Goal: Task Accomplishment & Management: Use online tool/utility

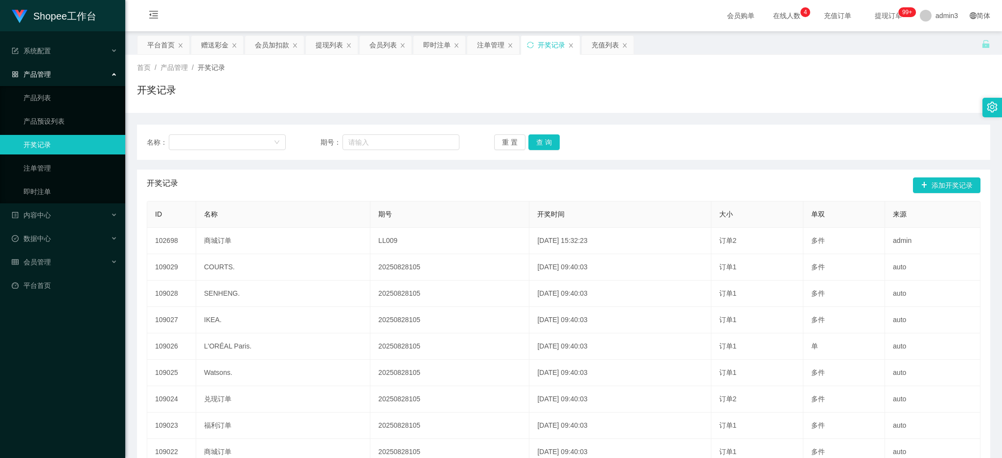
drag, startPoint x: 215, startPoint y: 51, endPoint x: 213, endPoint y: 79, distance: 27.9
click at [215, 51] on div "赠送彩金" at bounding box center [214, 45] width 27 height 19
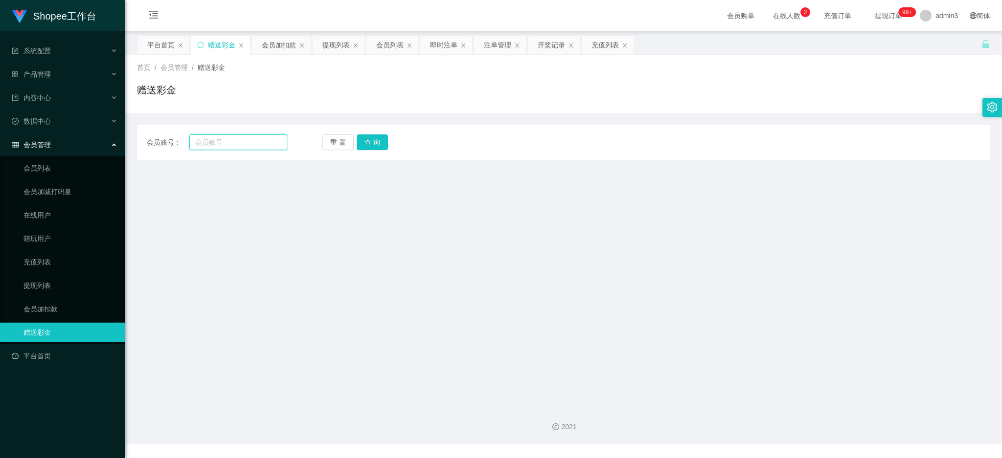
click at [210, 145] on input "text" at bounding box center [238, 142] width 98 height 16
paste input "Chicwpng88"
type input "Chicwpng88"
click at [369, 140] on button "查 询" at bounding box center [372, 142] width 31 height 16
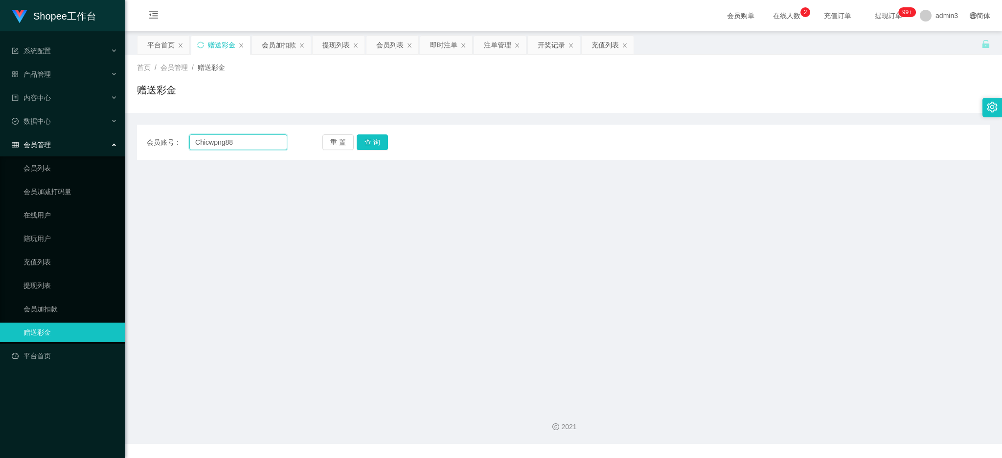
click at [246, 144] on input "Chicwpng88" at bounding box center [238, 142] width 98 height 16
click at [350, 146] on button "重 置" at bounding box center [337, 142] width 31 height 16
click at [274, 139] on input "text" at bounding box center [238, 142] width 98 height 16
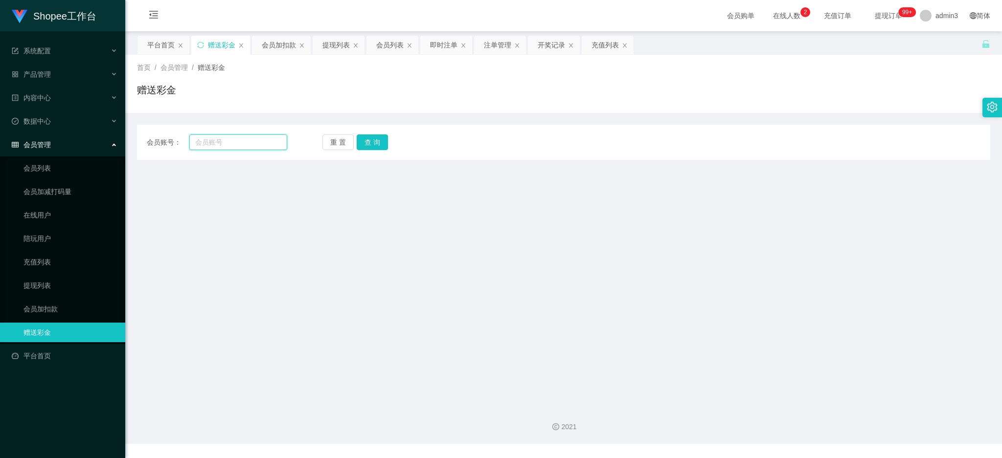
paste input "Chicwpng88"
type input "Chicwpng88"
click at [379, 140] on button "查 询" at bounding box center [372, 142] width 31 height 16
click at [288, 54] on div "会员加扣款" at bounding box center [279, 45] width 34 height 19
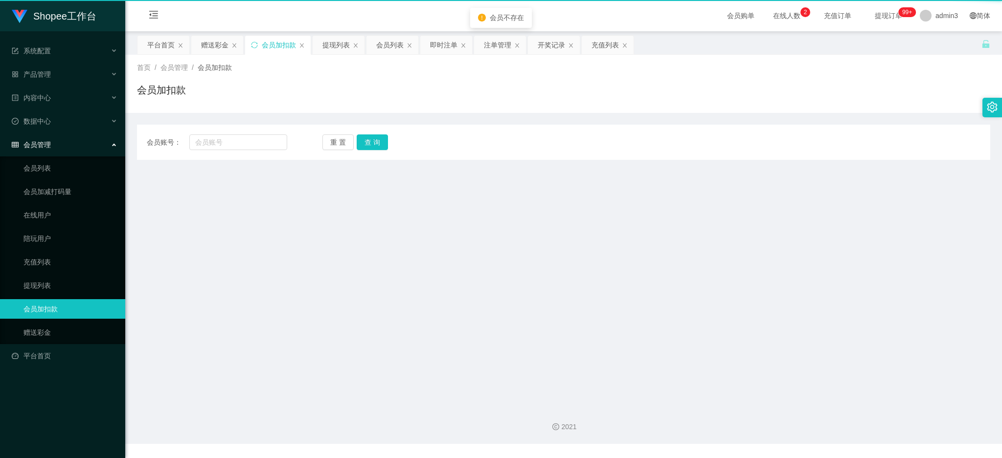
click at [283, 45] on div "会员加扣款" at bounding box center [279, 45] width 34 height 19
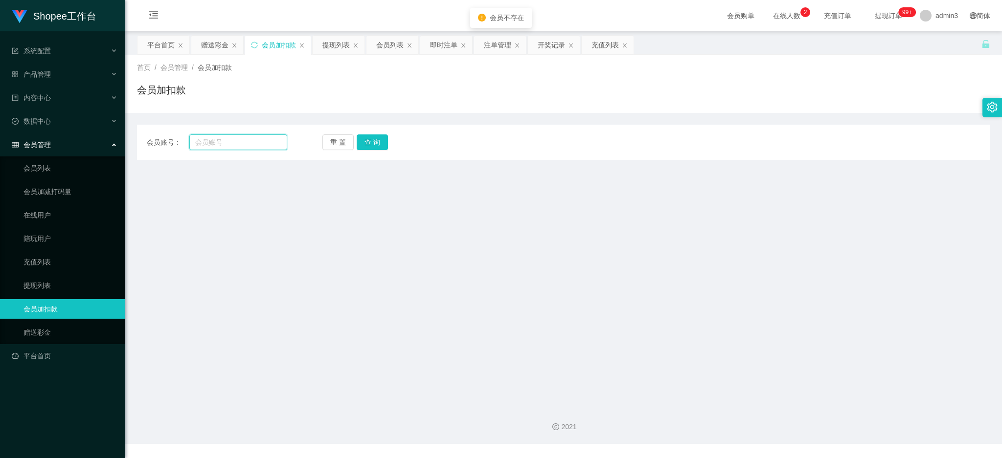
click at [196, 137] on input "text" at bounding box center [238, 142] width 98 height 16
paste input "Chicwpng88"
type input "Chicwpng88"
click at [365, 141] on button "查 询" at bounding box center [372, 142] width 31 height 16
click at [212, 44] on div "赠送彩金" at bounding box center [214, 45] width 27 height 19
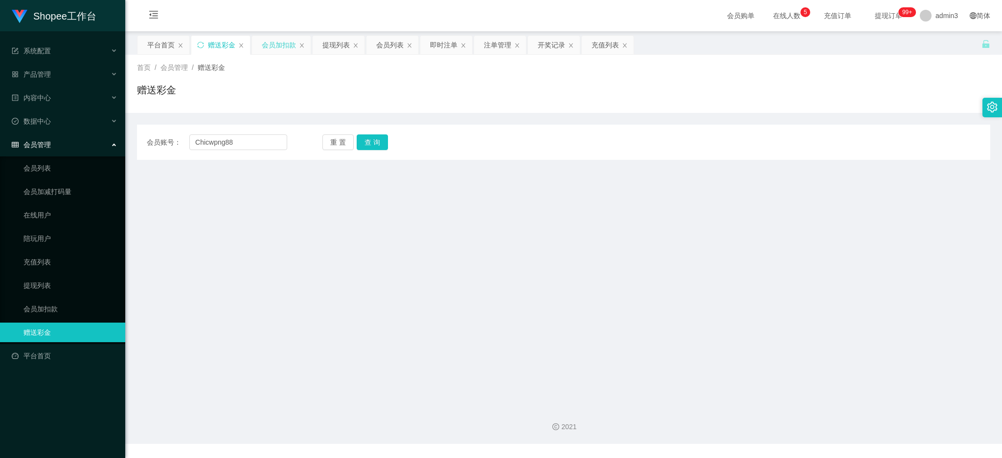
click at [283, 52] on div "会员加扣款" at bounding box center [279, 45] width 34 height 19
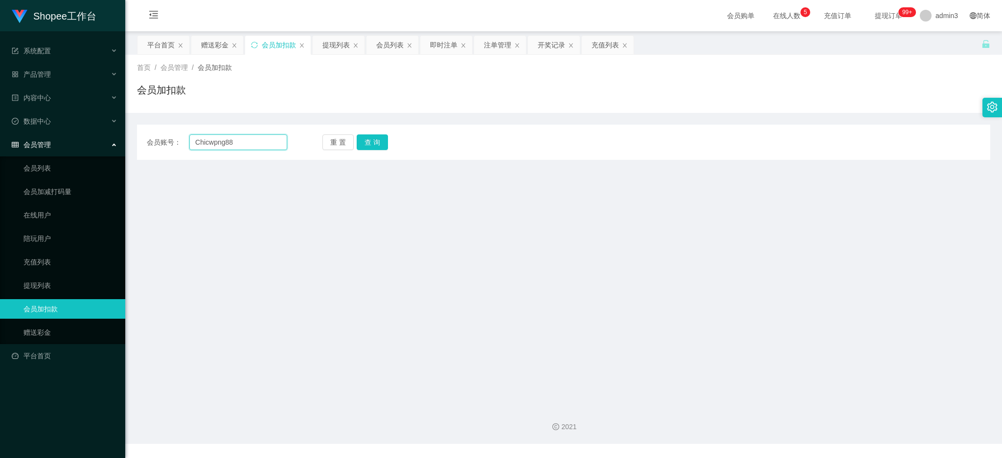
click at [217, 144] on input "Chicwpng88" at bounding box center [238, 142] width 98 height 16
paste input "05"
drag, startPoint x: 198, startPoint y: 141, endPoint x: 191, endPoint y: 140, distance: 6.9
click at [191, 140] on input "05" at bounding box center [238, 142] width 98 height 16
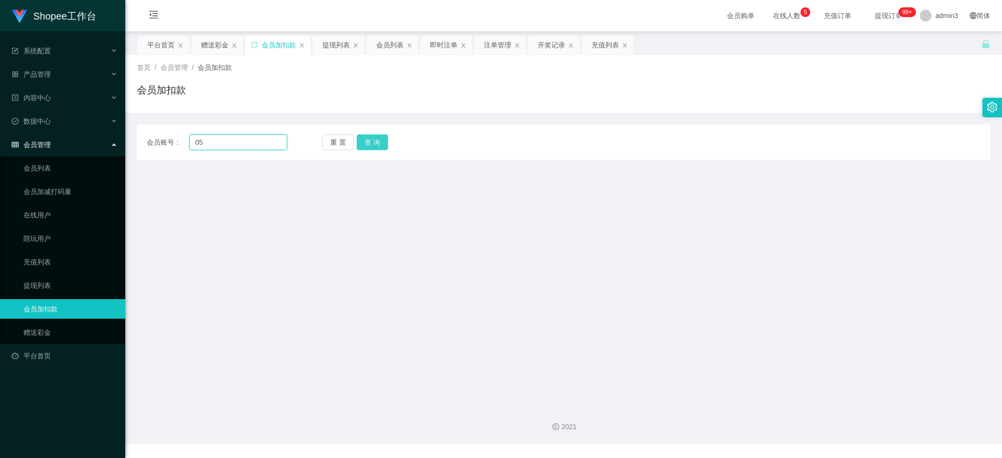
type input "05"
click at [365, 146] on button "查 询" at bounding box center [372, 142] width 31 height 16
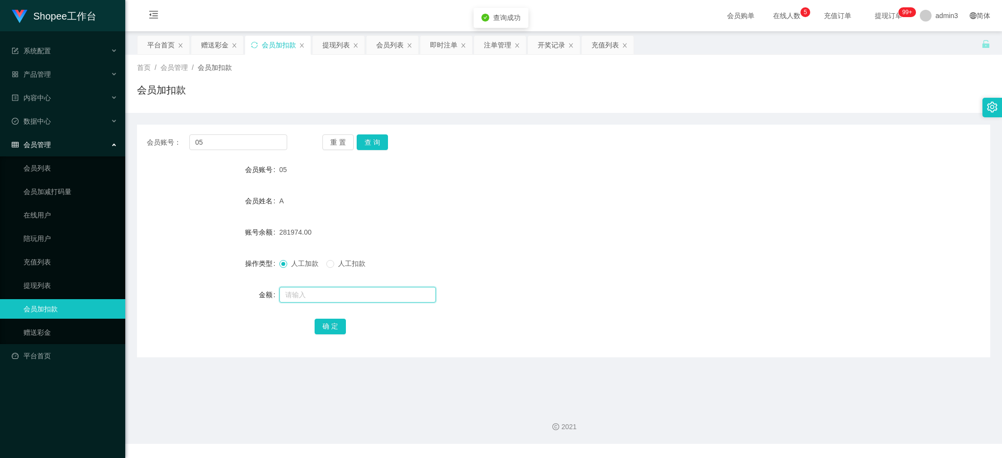
click at [347, 293] on input "text" at bounding box center [357, 295] width 156 height 16
click at [198, 39] on div "赠送彩金" at bounding box center [217, 45] width 52 height 19
click at [208, 47] on div "赠送彩金" at bounding box center [214, 45] width 27 height 19
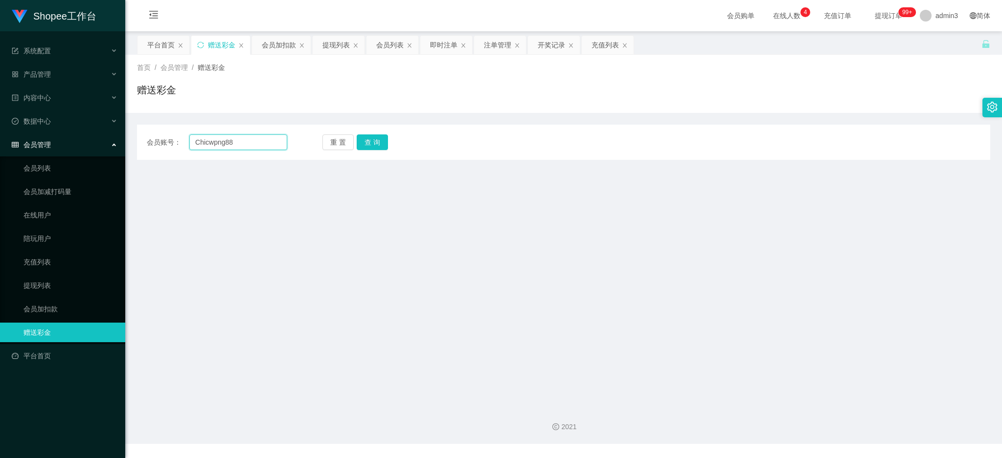
click at [201, 138] on input "Chicwpng88" at bounding box center [238, 142] width 98 height 16
click at [366, 141] on button "查 询" at bounding box center [372, 142] width 31 height 16
click at [210, 148] on input "Chicwpng88" at bounding box center [238, 142] width 98 height 16
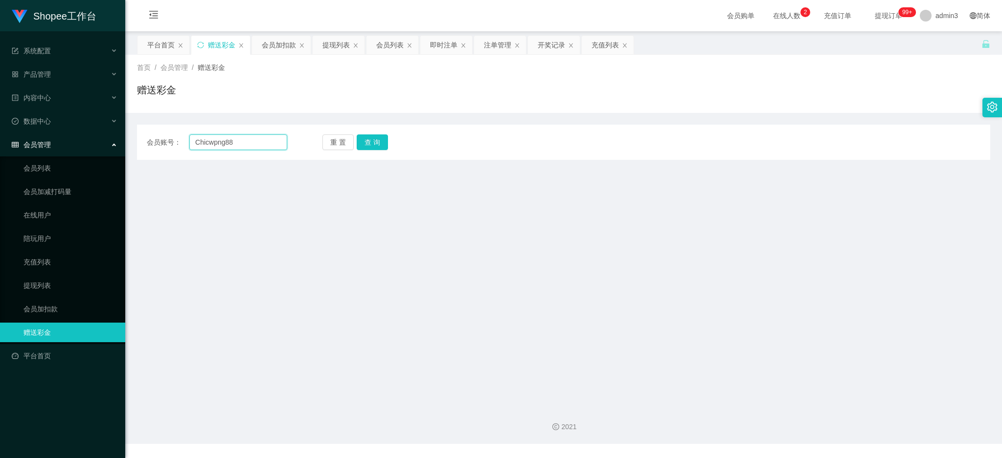
paste input "92385382"
type input "92385382"
click at [363, 141] on button "查 询" at bounding box center [372, 142] width 31 height 16
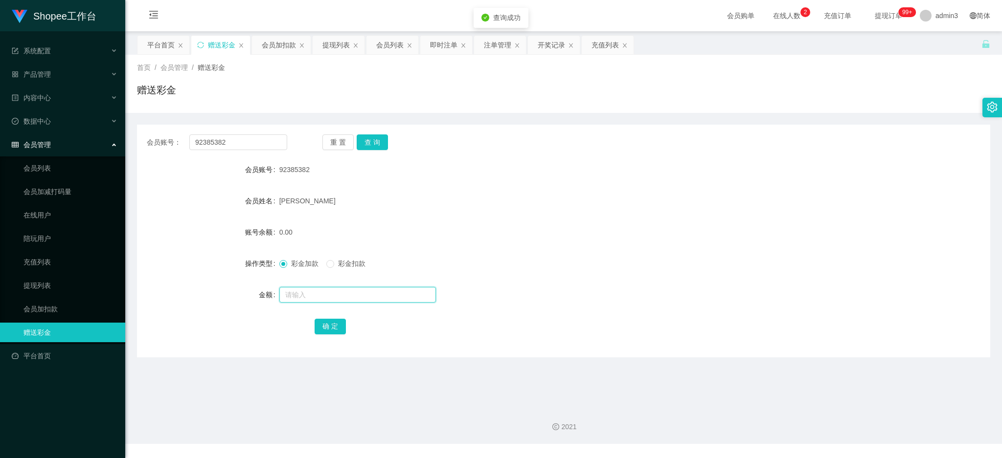
click at [316, 290] on input "text" at bounding box center [357, 295] width 156 height 16
type input "500"
click at [331, 327] on button "确 定" at bounding box center [329, 327] width 31 height 16
click at [262, 41] on div "会员加扣款" at bounding box center [279, 45] width 34 height 19
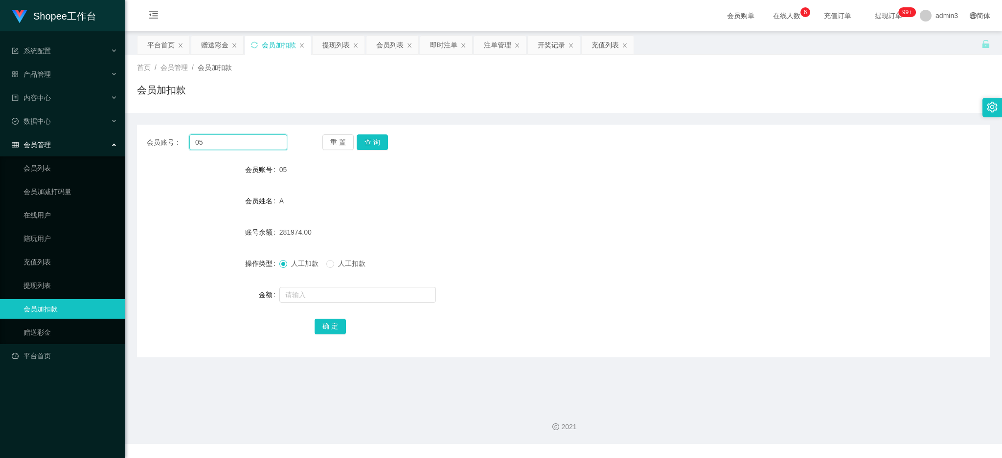
click at [222, 139] on input "05" at bounding box center [238, 142] width 98 height 16
click at [373, 141] on button "查 询" at bounding box center [372, 142] width 31 height 16
click at [293, 294] on input "text" at bounding box center [357, 295] width 156 height 16
type input "500"
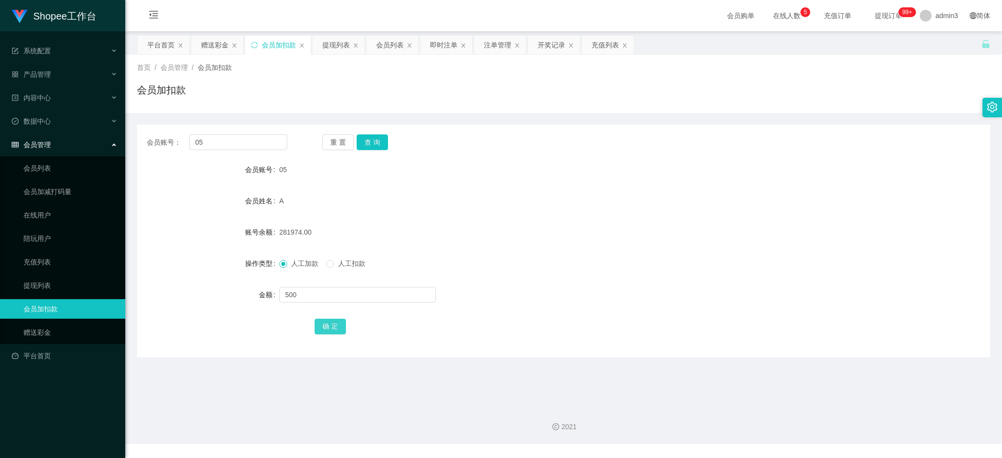
click at [332, 323] on button "确 定" at bounding box center [329, 327] width 31 height 16
click at [199, 143] on input "05" at bounding box center [238, 142] width 98 height 16
paste input "6666"
click at [368, 143] on button "查 询" at bounding box center [372, 142] width 31 height 16
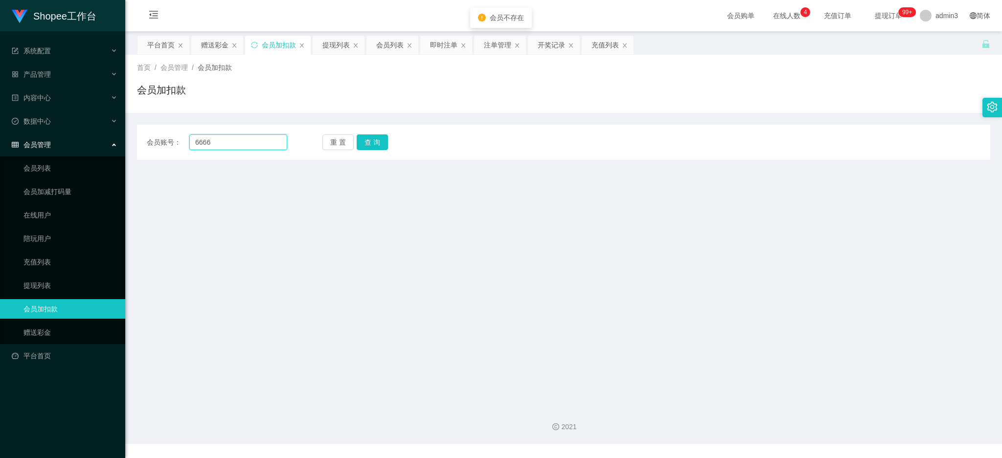
click at [196, 145] on input "6666" at bounding box center [238, 142] width 98 height 16
drag, startPoint x: 198, startPoint y: 141, endPoint x: 178, endPoint y: 135, distance: 20.4
click at [180, 137] on div "会员账号： 6666" at bounding box center [217, 142] width 140 height 16
type input "6666"
click at [377, 141] on button "查 询" at bounding box center [372, 142] width 31 height 16
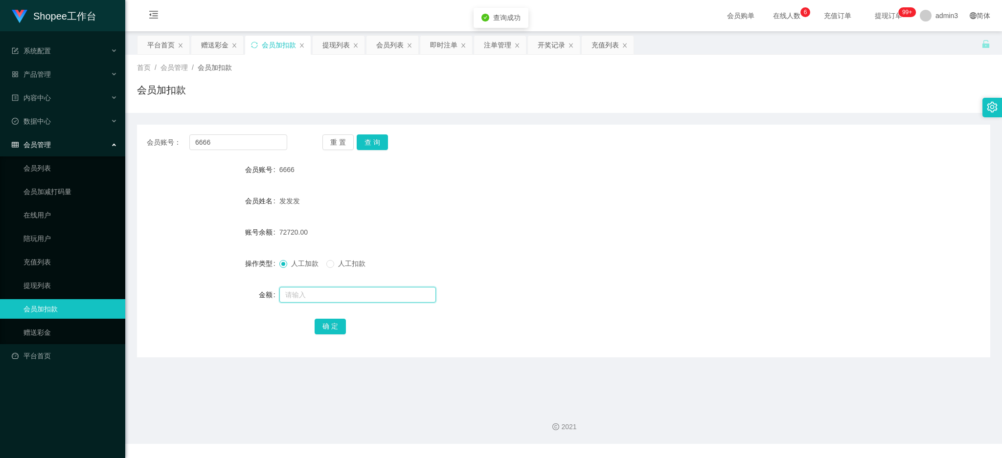
click at [320, 297] on input "text" at bounding box center [357, 295] width 156 height 16
type input "500"
click at [332, 325] on button "确 定" at bounding box center [329, 327] width 31 height 16
drag, startPoint x: 599, startPoint y: 46, endPoint x: 569, endPoint y: 63, distance: 34.8
click at [600, 46] on div "充值列表" at bounding box center [604, 45] width 27 height 19
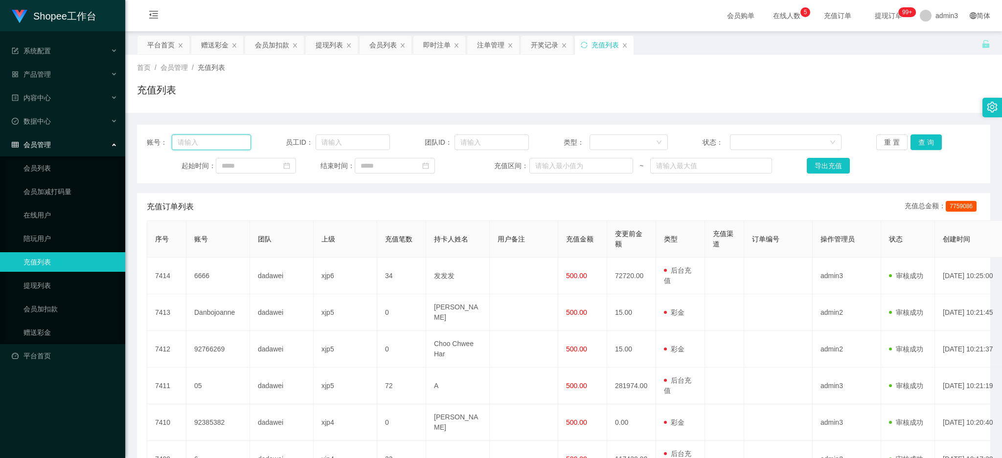
click at [244, 146] on input "text" at bounding box center [211, 142] width 79 height 16
paste input "6666"
click at [910, 143] on button "查 询" at bounding box center [925, 142] width 31 height 16
drag, startPoint x: 180, startPoint y: 140, endPoint x: 163, endPoint y: 138, distance: 17.2
click at [163, 138] on div "账号： 6666" at bounding box center [199, 142] width 104 height 16
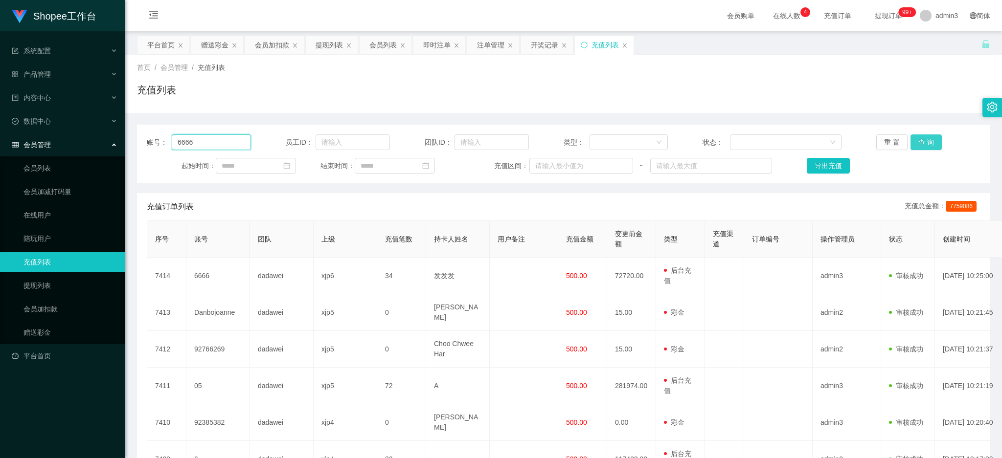
type input "6666"
click at [920, 138] on button "查 询" at bounding box center [925, 142] width 31 height 16
click at [753, 140] on div at bounding box center [782, 142] width 93 height 15
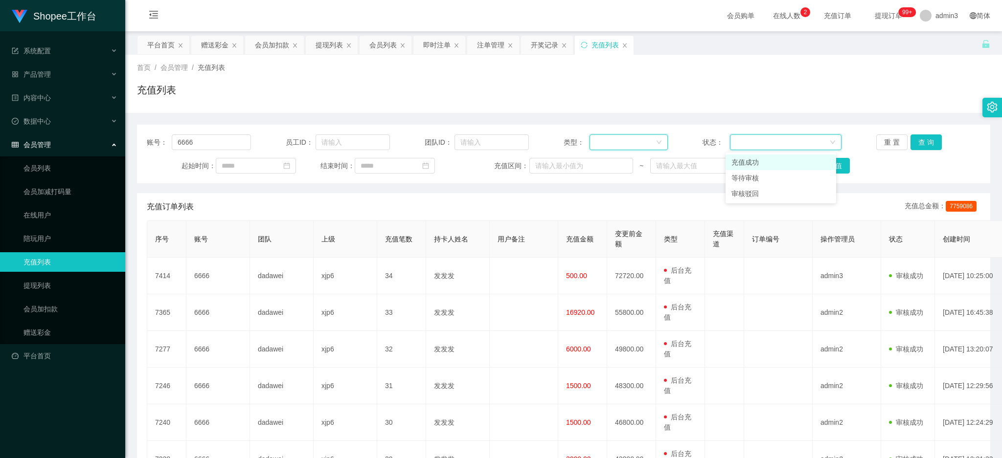
click at [634, 142] on div at bounding box center [625, 142] width 60 height 15
click at [627, 162] on li "后台充值" at bounding box center [625, 163] width 78 height 16
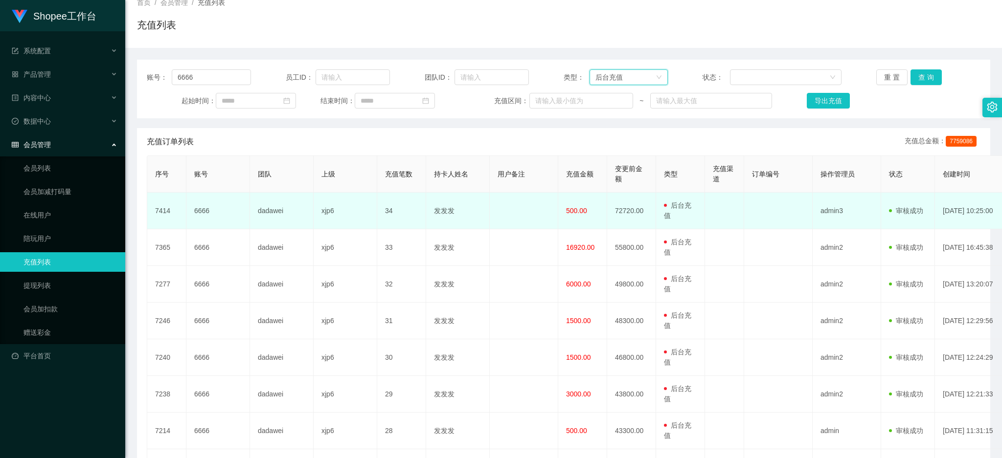
scroll to position [130, 0]
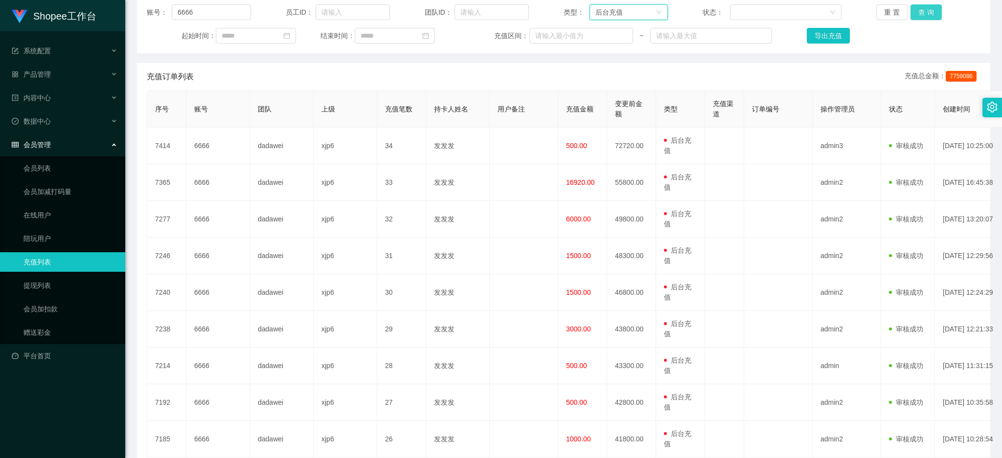
drag, startPoint x: 920, startPoint y: 6, endPoint x: 912, endPoint y: 11, distance: 9.6
click at [919, 6] on button "查 询" at bounding box center [925, 12] width 31 height 16
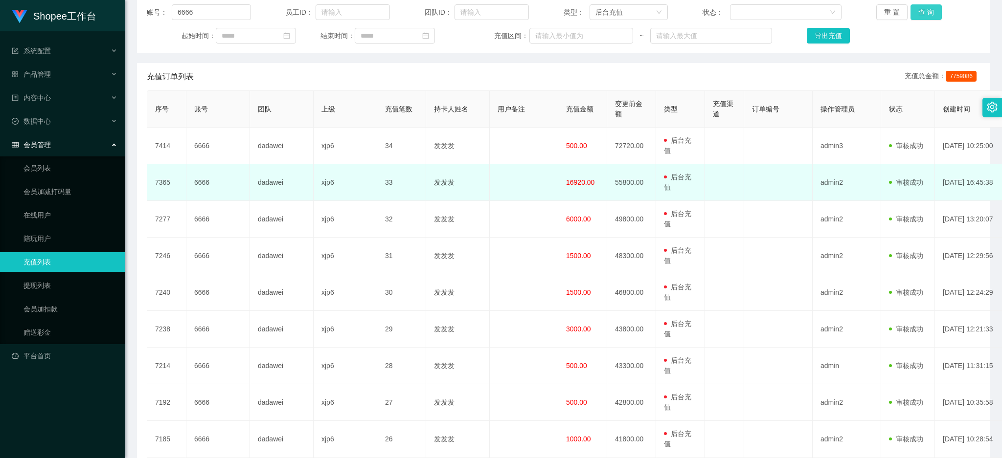
scroll to position [0, 0]
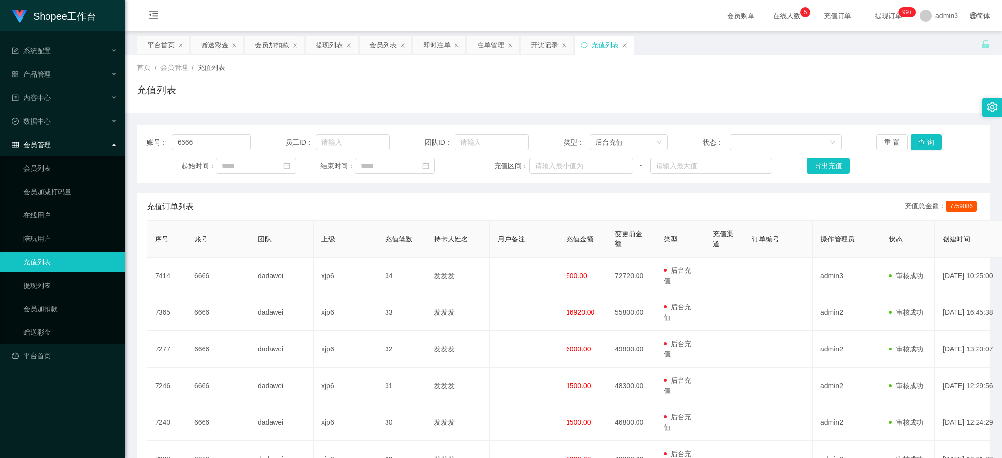
click at [215, 55] on div "首页 / 会员管理 / 充值列表 / 充值列表" at bounding box center [563, 84] width 876 height 58
click at [215, 40] on div "赠送彩金" at bounding box center [214, 45] width 27 height 19
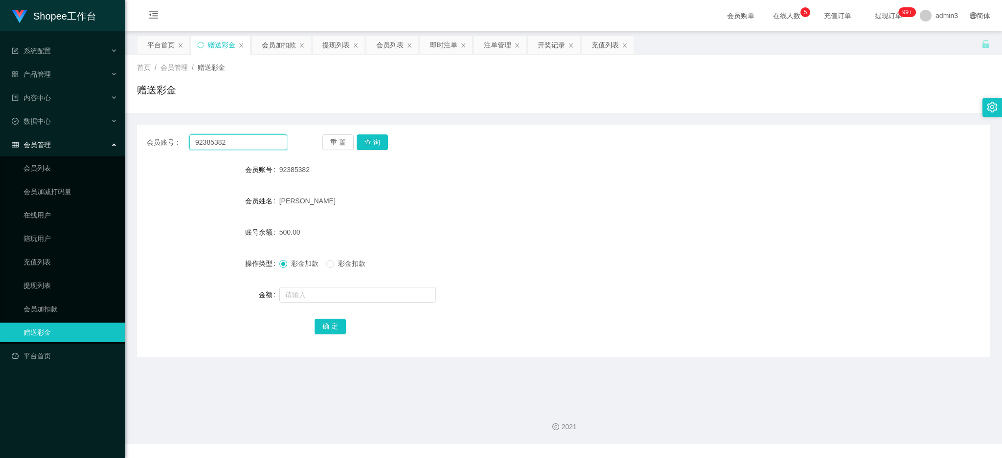
click at [215, 144] on input "92385382" at bounding box center [238, 142] width 98 height 16
paste input "yenchin876"
type input "yenchin876"
click at [378, 139] on button "查 询" at bounding box center [372, 142] width 31 height 16
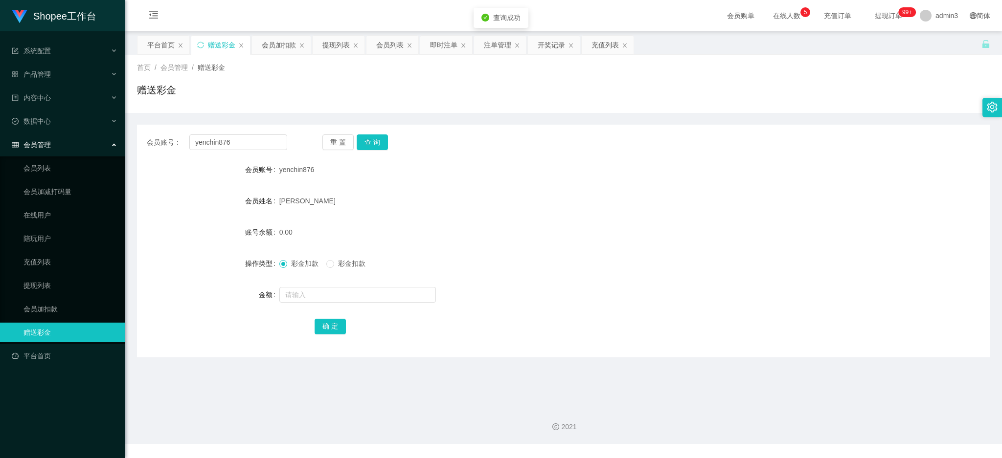
click at [317, 278] on form "会员账号 yenchin876 会员姓名 [PERSON_NAME] 账号余额 0.00 操作类型 彩金加款 彩金扣款 金额 确 定" at bounding box center [563, 248] width 853 height 176
click at [316, 287] on input "text" at bounding box center [357, 295] width 156 height 16
paste input "3000"
type input "3000"
click at [330, 327] on button "确 定" at bounding box center [329, 327] width 31 height 16
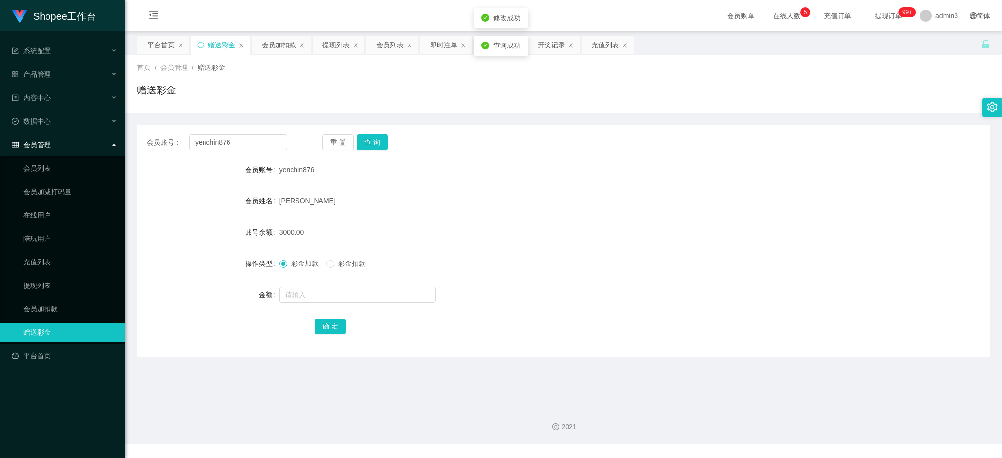
click at [185, 453] on div "Shopee工作台 系统配置 产品管理 产品列表 产品预设列表 开奖记录 注单管理 即时注单 内容中心 数据中心 会员管理 会员列表 会员加减打码量 在线用户…" at bounding box center [501, 229] width 1002 height 458
click at [213, 141] on input "yenchin876" at bounding box center [238, 142] width 98 height 16
paste input "Weilun25"
type input "Weilun25"
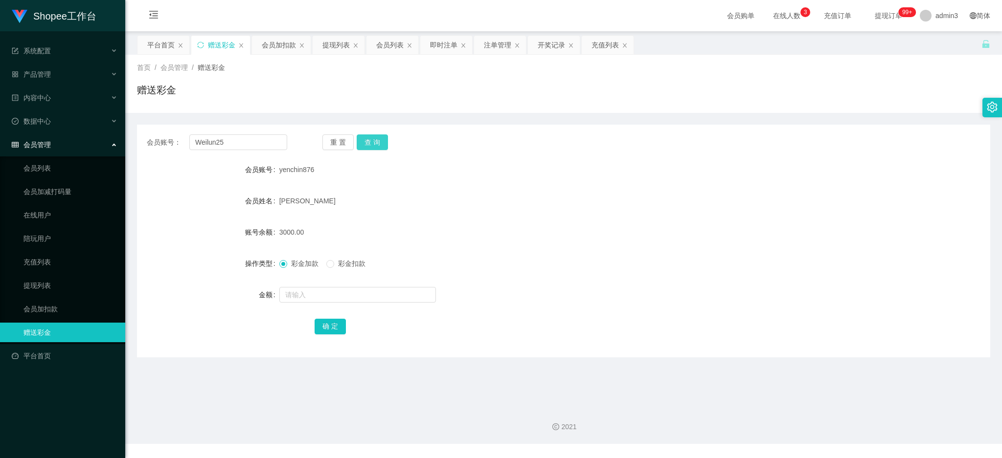
drag, startPoint x: 379, startPoint y: 140, endPoint x: 375, endPoint y: 148, distance: 8.3
click at [378, 140] on button "查 询" at bounding box center [372, 142] width 31 height 16
click at [347, 300] on input "text" at bounding box center [357, 295] width 156 height 16
type input "500"
click at [326, 328] on button "确 定" at bounding box center [329, 327] width 31 height 16
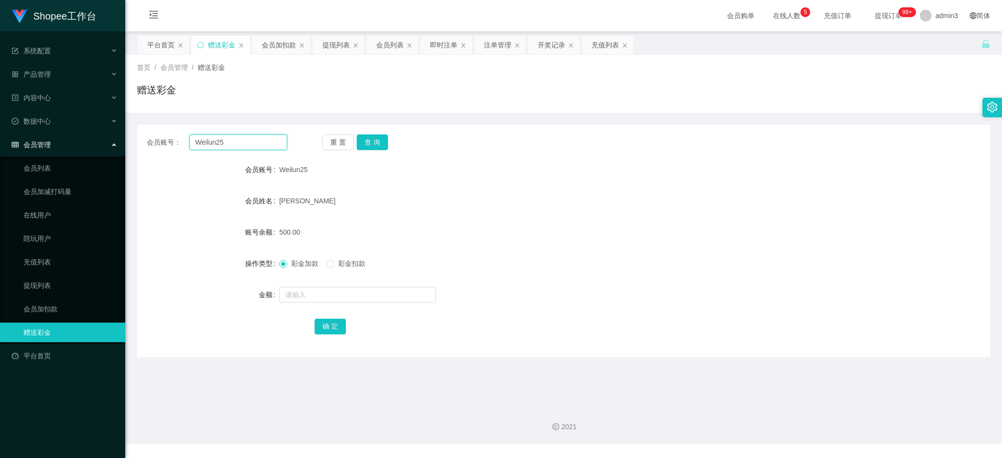
click at [194, 142] on input "Weilun25" at bounding box center [238, 142] width 98 height 16
paste input "kelvinlls84"
type input "kelvinlls84"
click at [374, 140] on button "查 询" at bounding box center [372, 142] width 31 height 16
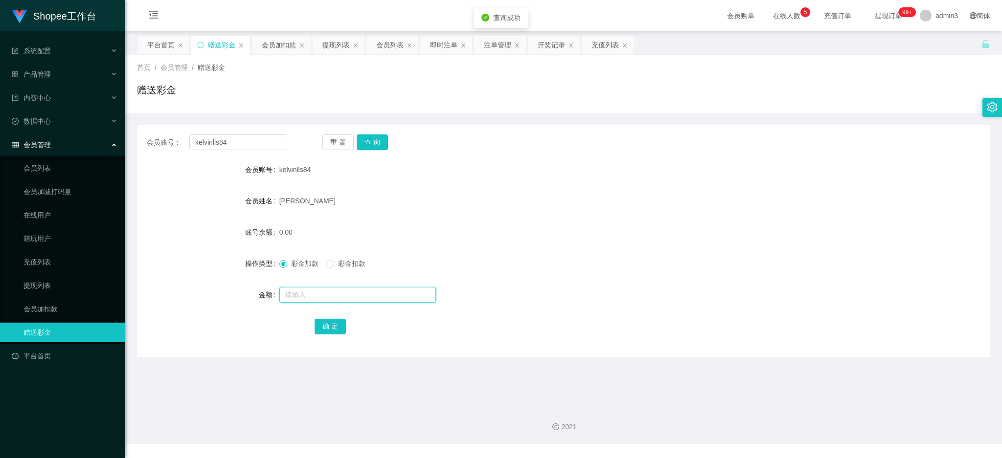
click at [305, 297] on input "text" at bounding box center [357, 295] width 156 height 16
type input "500"
click at [332, 328] on button "确 定" at bounding box center [329, 327] width 31 height 16
click at [247, 134] on div "会员账号： kelvinlls84 重 置 查 询 会员账号 kelvinlls84 会员姓名 [PERSON_NAME] SHAN 账号余额 500.00 …" at bounding box center [563, 241] width 853 height 233
click at [245, 138] on input "kelvinlls84" at bounding box center [238, 142] width 98 height 16
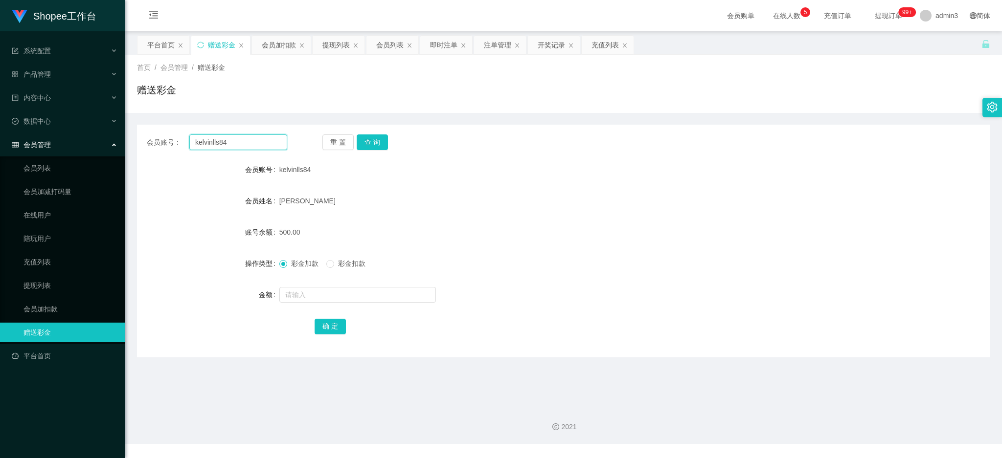
click at [245, 138] on input "kelvinlls84" at bounding box center [238, 142] width 98 height 16
paste input "PeggySim"
type input "PeggySim"
click at [364, 144] on button "查 询" at bounding box center [372, 142] width 31 height 16
click at [332, 298] on input "text" at bounding box center [357, 295] width 156 height 16
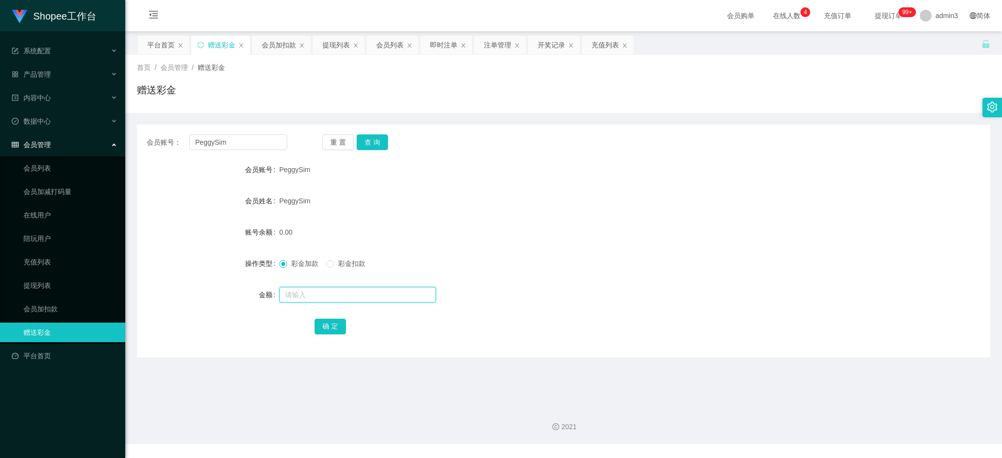
paste input "5000"
type input "5000"
drag, startPoint x: 331, startPoint y: 325, endPoint x: 335, endPoint y: 329, distance: 6.2
click at [331, 325] on button "确 定" at bounding box center [329, 327] width 31 height 16
click at [268, 51] on div "会员加扣款" at bounding box center [279, 45] width 34 height 19
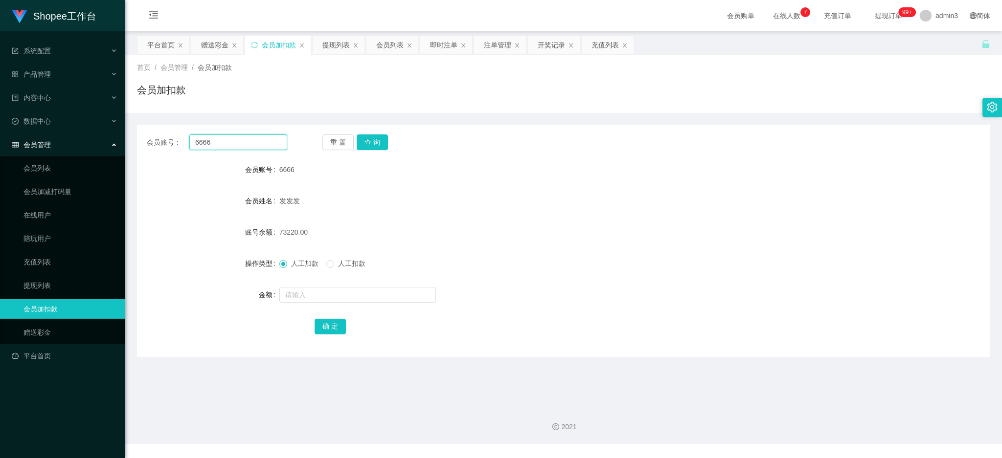
click at [221, 146] on input "6666" at bounding box center [238, 142] width 98 height 16
paste input "xiaotao123"
type input "xiaotao123"
click at [366, 148] on button "查 询" at bounding box center [372, 142] width 31 height 16
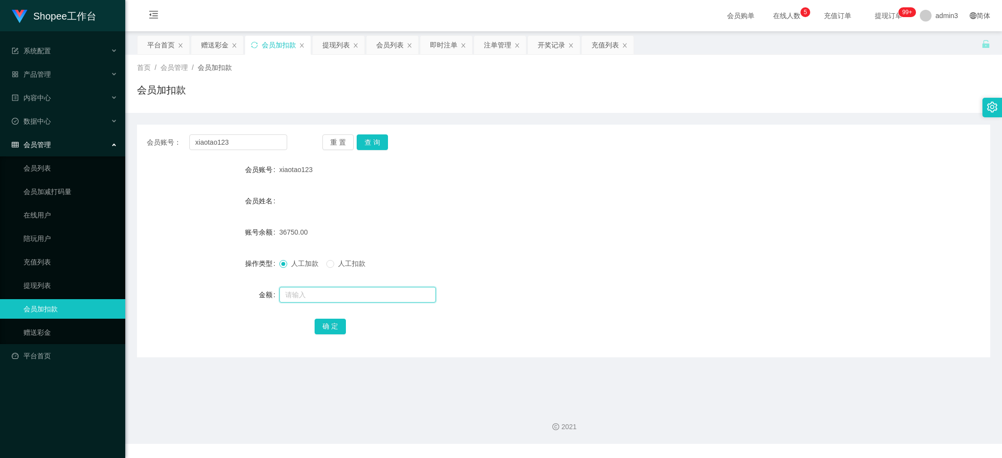
click at [304, 296] on input "text" at bounding box center [357, 295] width 156 height 16
paste input "11350"
type input "11350"
click at [332, 328] on button "确 定" at bounding box center [329, 327] width 31 height 16
click at [337, 43] on div "提现列表" at bounding box center [335, 45] width 27 height 19
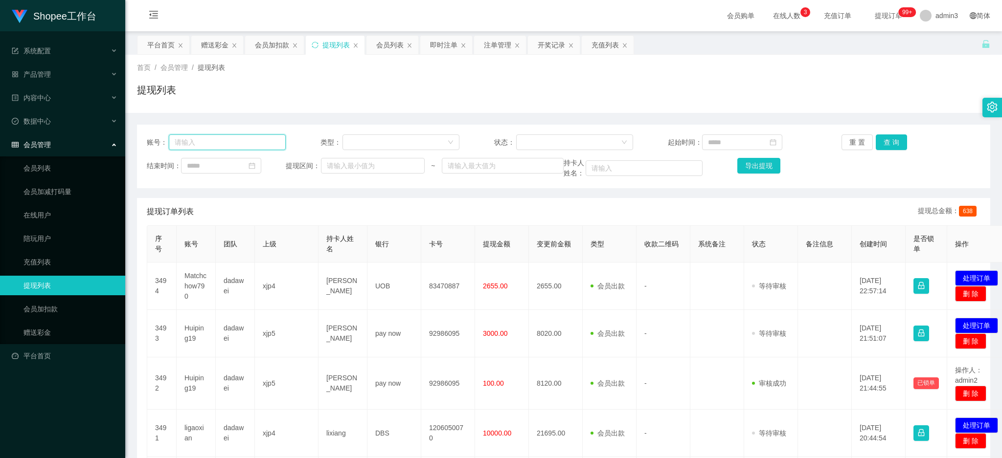
click at [230, 137] on input "text" at bounding box center [227, 142] width 117 height 16
paste input "Renee2025"
type input "Renee2025"
click at [878, 138] on button "查 询" at bounding box center [890, 142] width 31 height 16
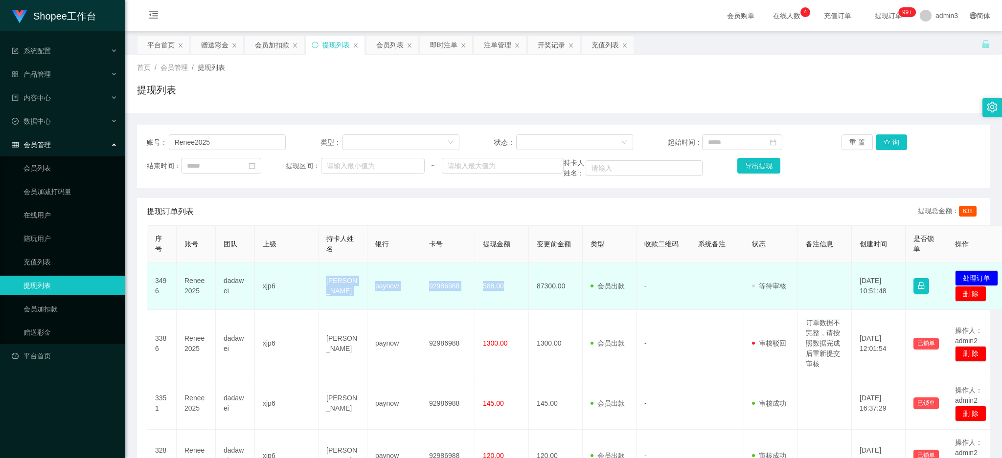
copy tr "[PERSON_NAME] paynow 92986988 588.00"
drag, startPoint x: 324, startPoint y: 280, endPoint x: 512, endPoint y: 298, distance: 189.2
click at [512, 298] on tr "3496 Renee2025 dadawei xjp6 Pan Xiaoran paynow 92986988 588.00 87300.00 会员出款 人工…" at bounding box center [579, 286] width 865 height 47
click at [971, 277] on button "处理订单" at bounding box center [976, 278] width 43 height 16
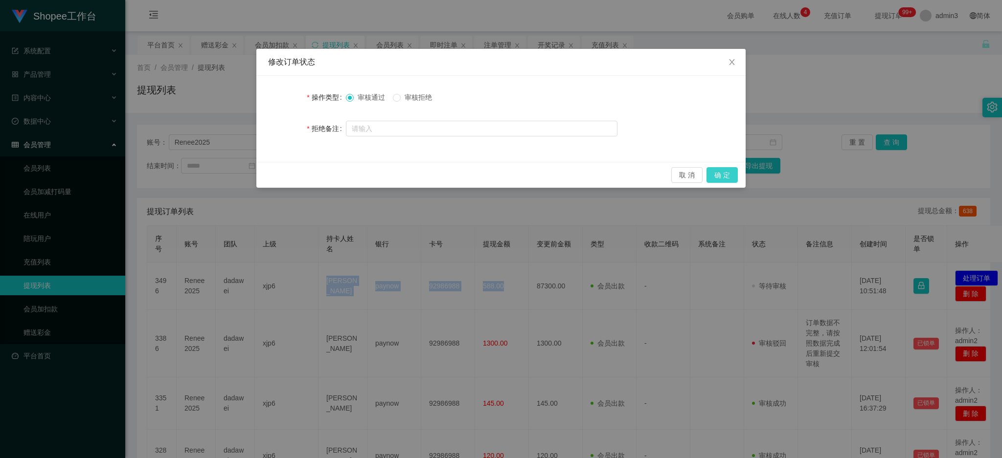
click at [729, 177] on button "确 定" at bounding box center [721, 175] width 31 height 16
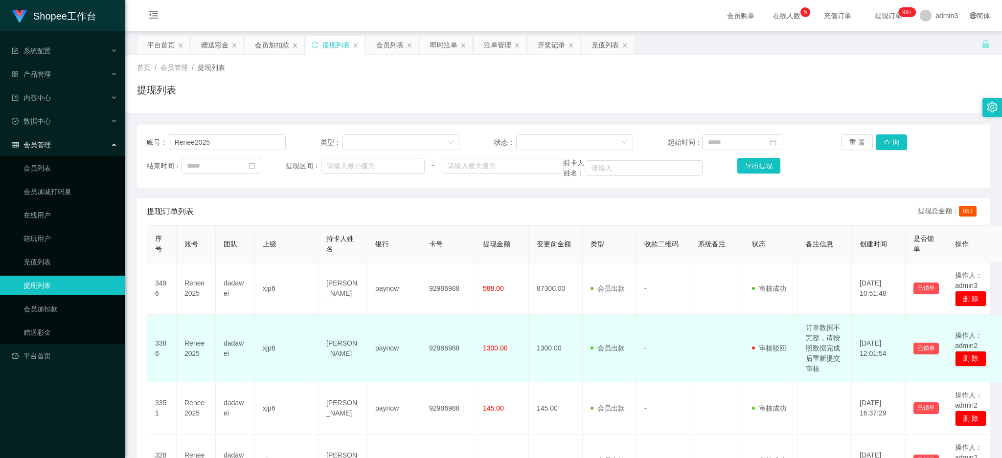
click at [423, 331] on td "92986988" at bounding box center [448, 348] width 54 height 67
